Goal: Task Accomplishment & Management: Manage account settings

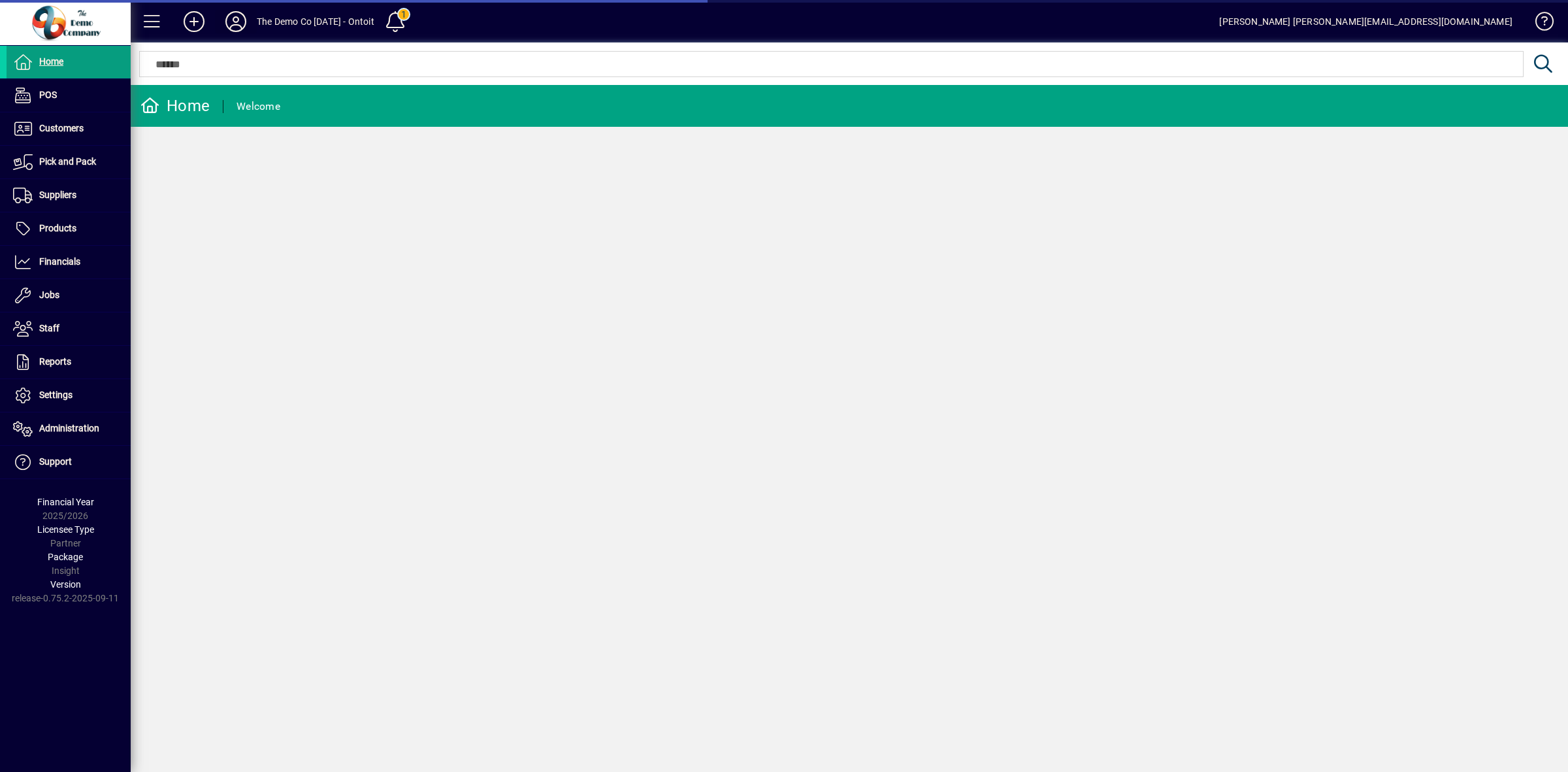
click at [237, 17] on icon at bounding box center [236, 21] width 26 height 21
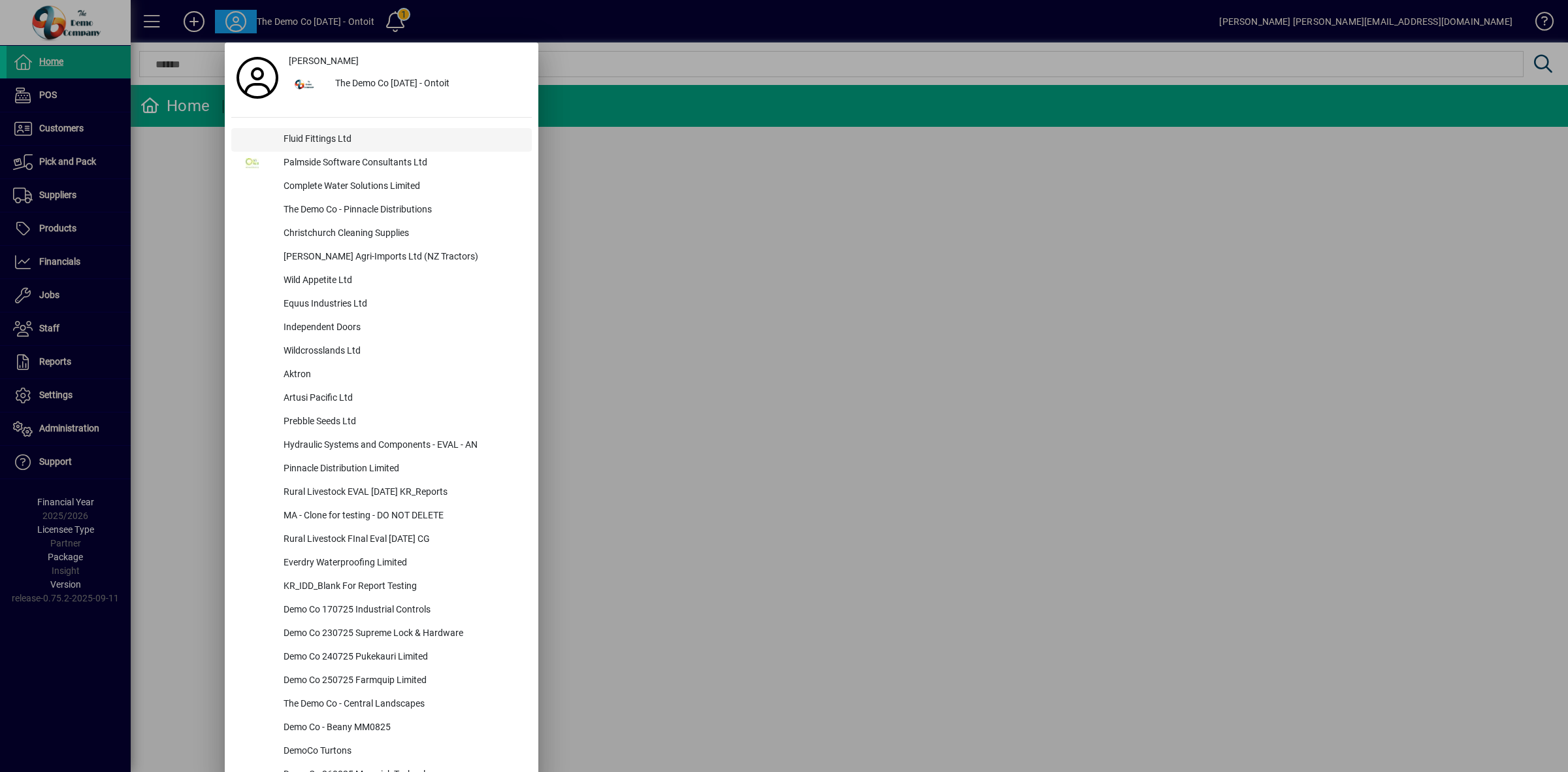
click at [296, 145] on div "Fluid Fittings Ltd" at bounding box center [402, 139] width 259 height 23
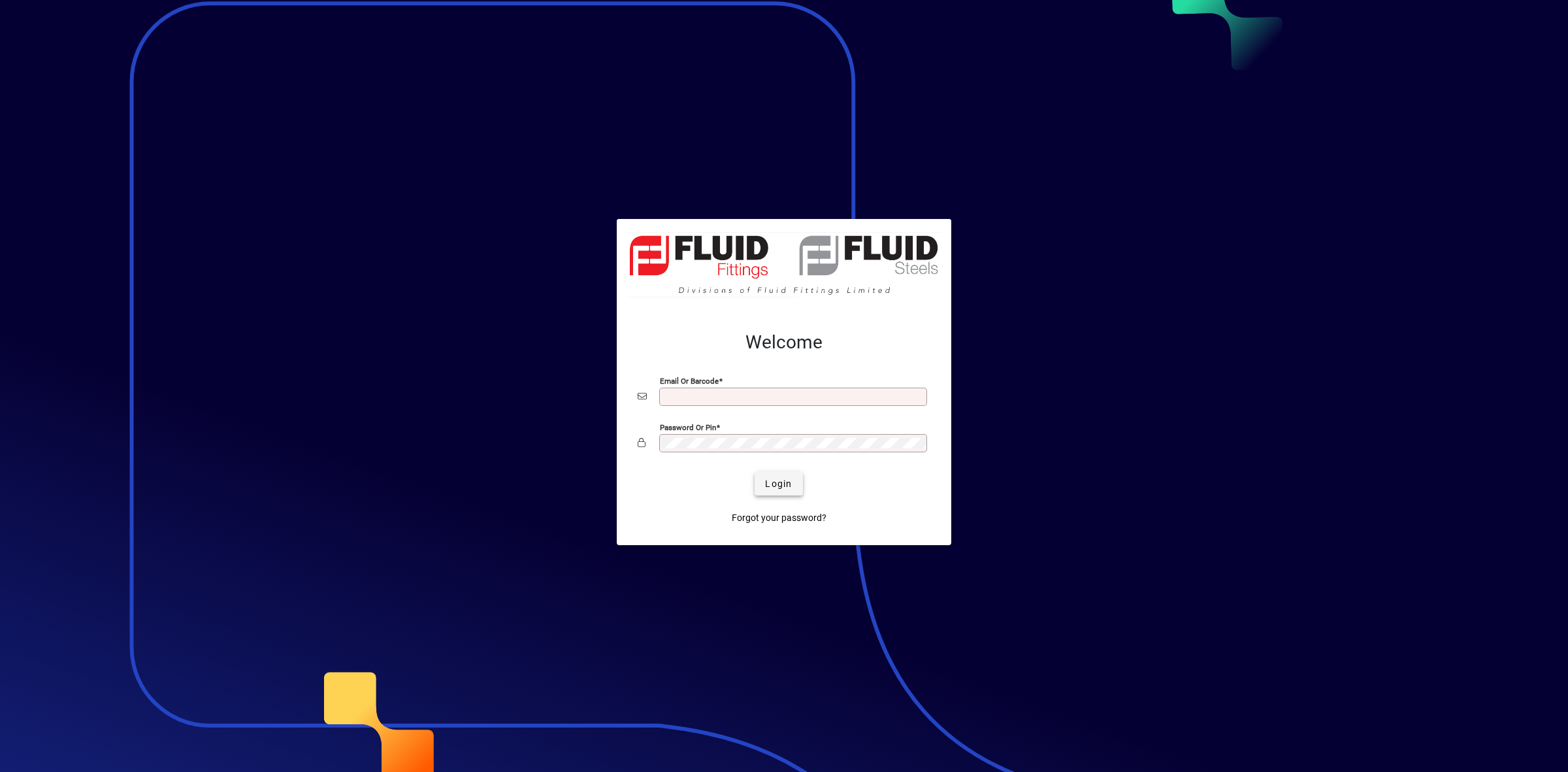
type input "**********"
click at [775, 481] on span "Login" at bounding box center [778, 484] width 27 height 14
